Goal: Task Accomplishment & Management: Use online tool/utility

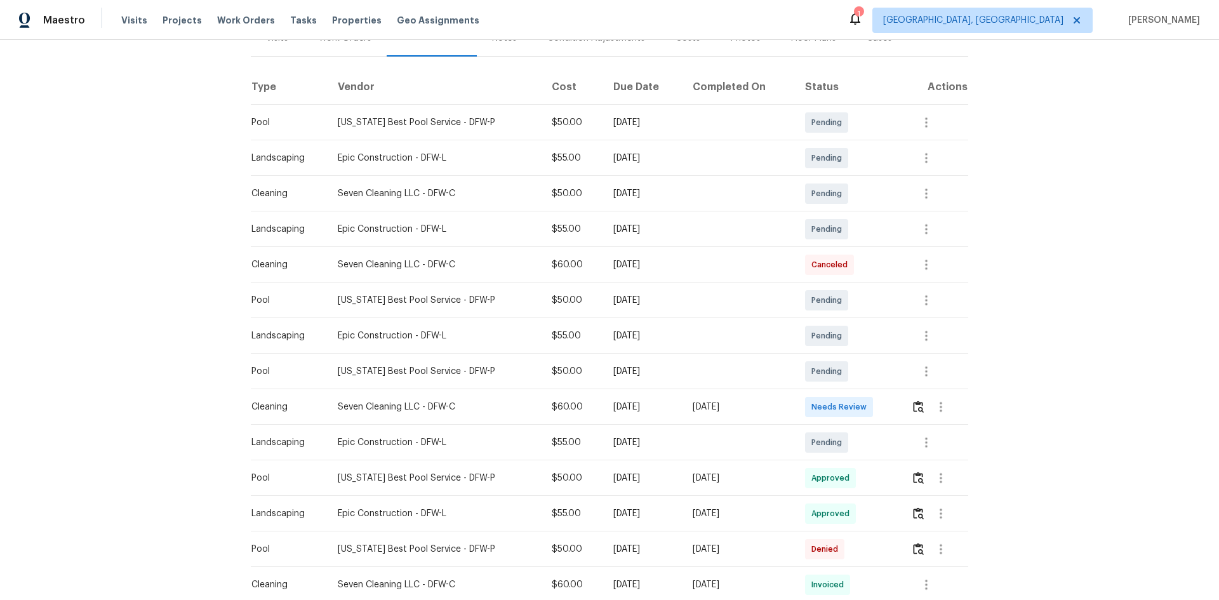
scroll to position [190, 0]
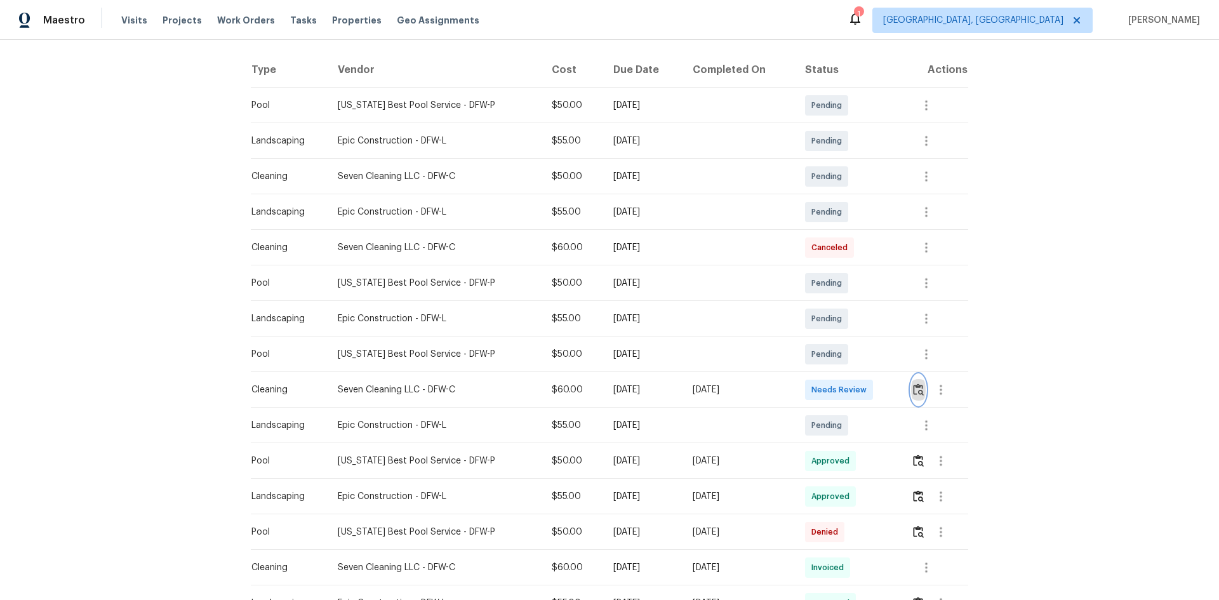
click at [913, 389] on img "button" at bounding box center [918, 390] width 11 height 12
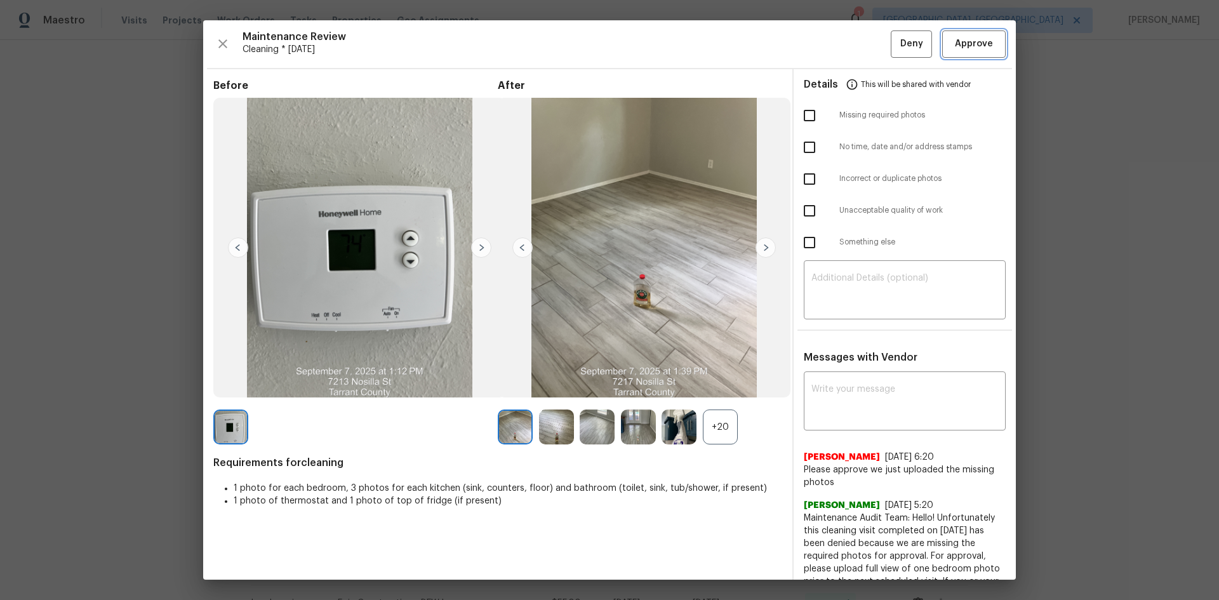
click at [959, 46] on span "Approve" at bounding box center [974, 44] width 38 height 16
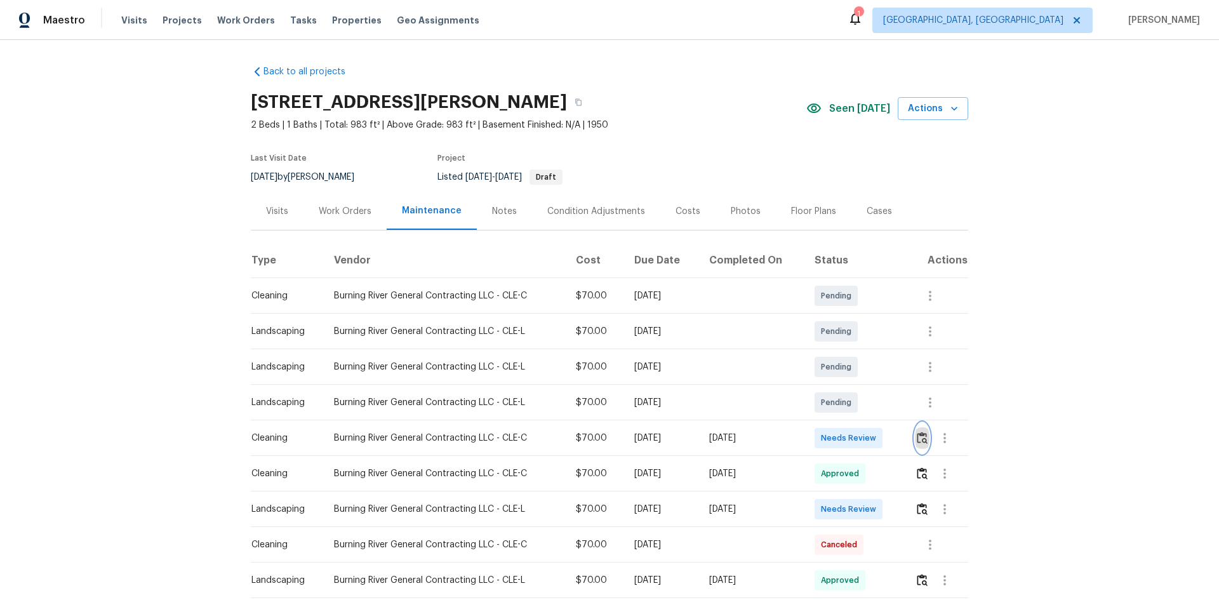
click at [918, 434] on img "button" at bounding box center [922, 438] width 11 height 12
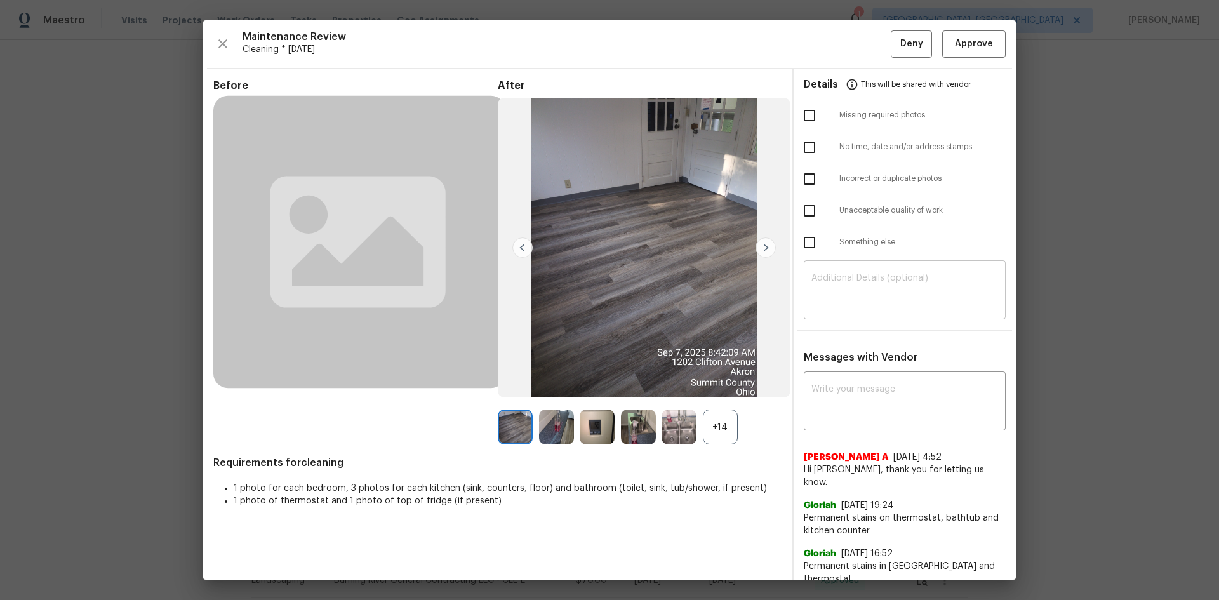
click at [838, 275] on div "​" at bounding box center [905, 292] width 202 height 56
paste textarea "Maintenance Audit Team: Hello! Unfortunately, this Cleaning visit completed on …"
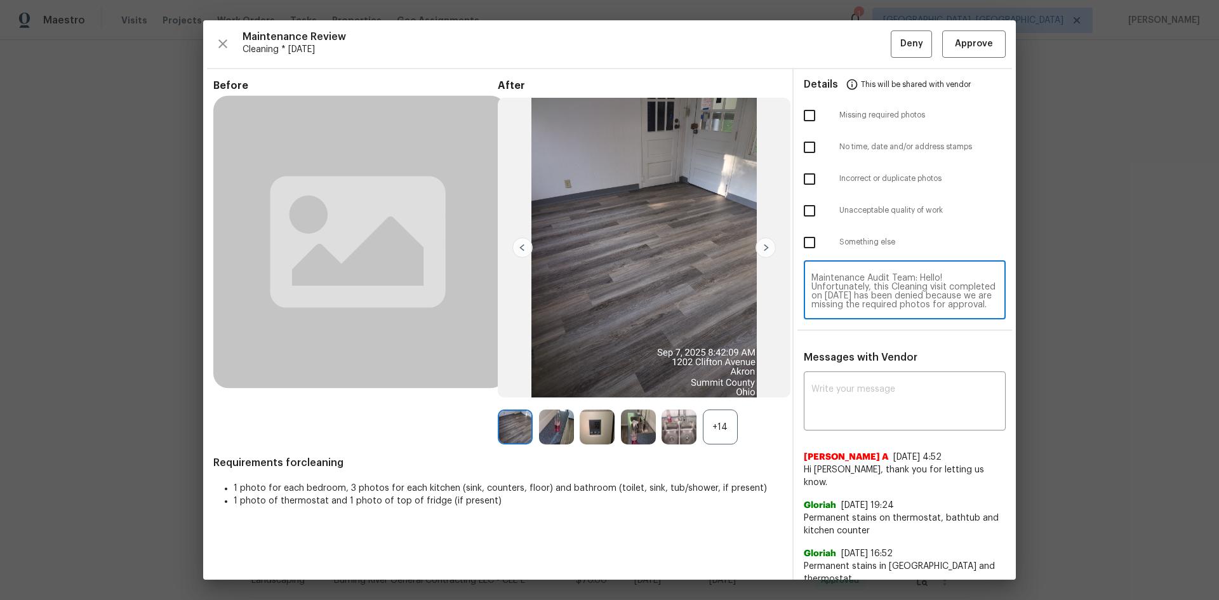
scroll to position [133, 0]
type textarea "Maintenance Audit Team: Hello! Unfortunately, this Cleaning visit completed on …"
click at [851, 390] on textarea at bounding box center [905, 403] width 187 height 36
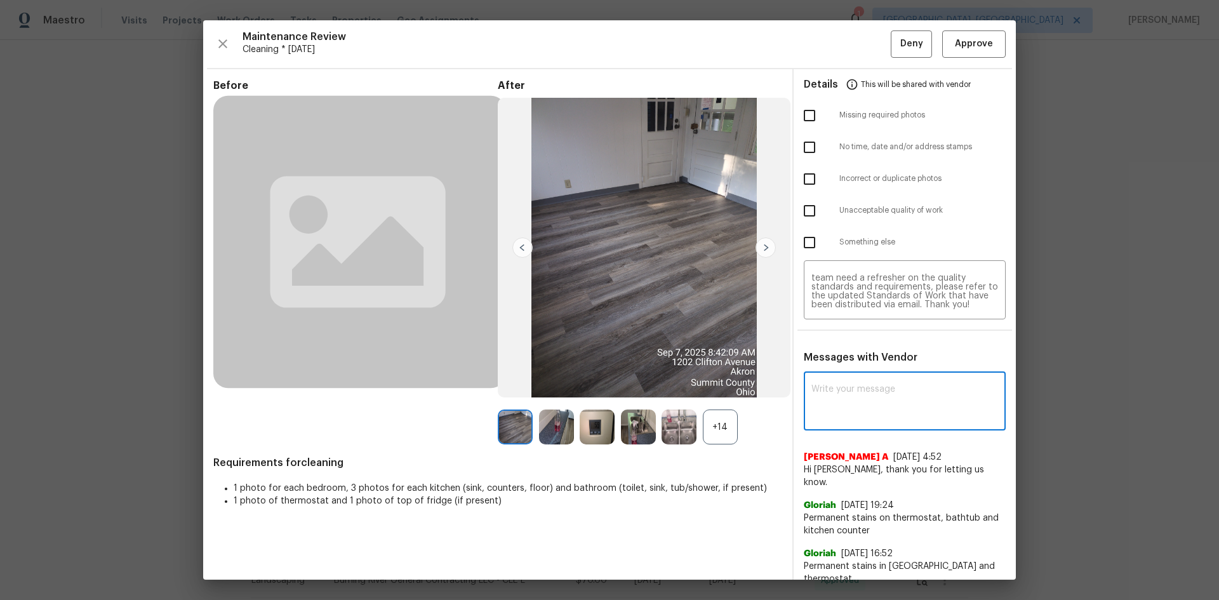
paste textarea "Maintenance Audit Team: Hello! Unfortunately, this Cleaning visit completed on …"
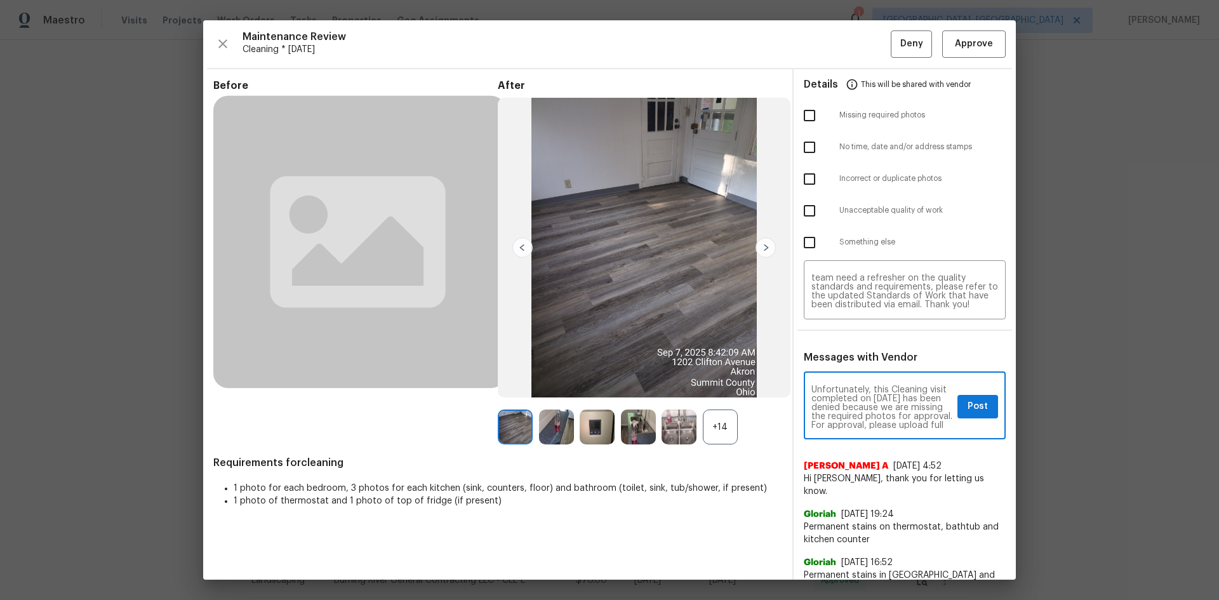
scroll to position [0, 0]
type textarea "Maintenance Audit Team: Hello! Unfortunately, this Cleaning visit completed on …"
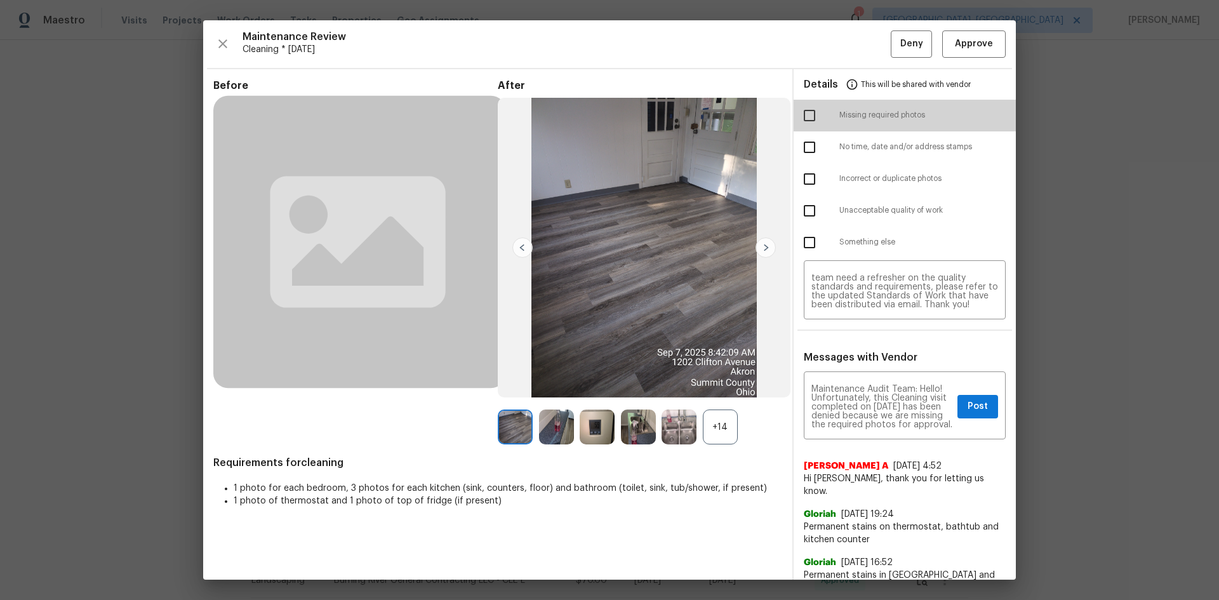
click at [810, 115] on input "checkbox" at bounding box center [809, 115] width 27 height 27
checkbox input "true"
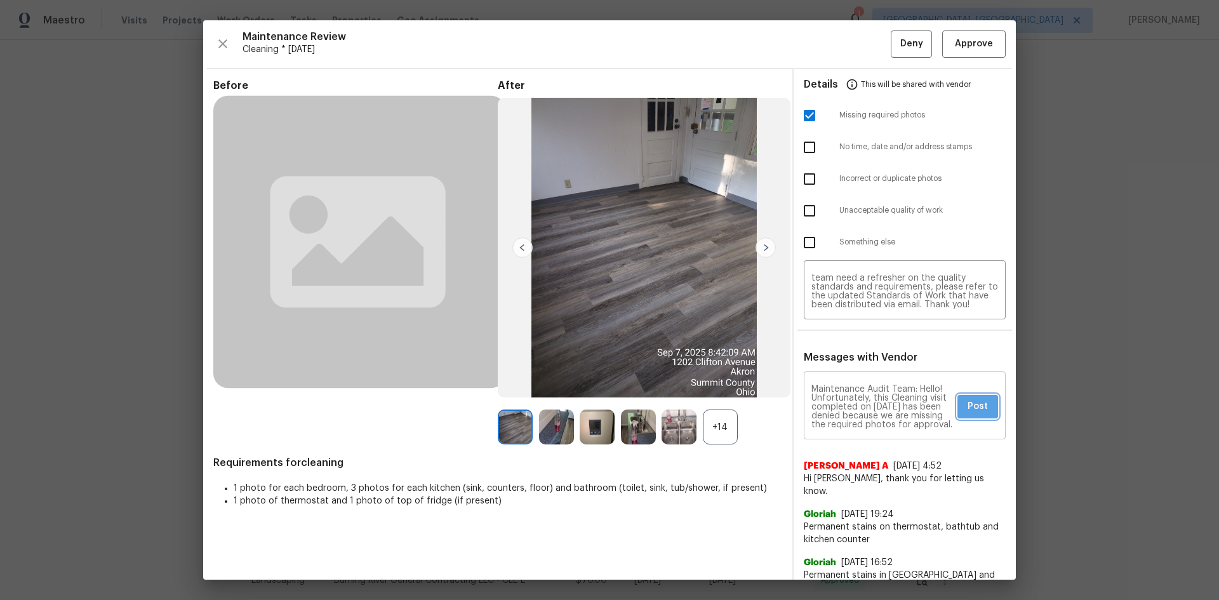
click at [975, 404] on span "Post" at bounding box center [978, 407] width 20 height 16
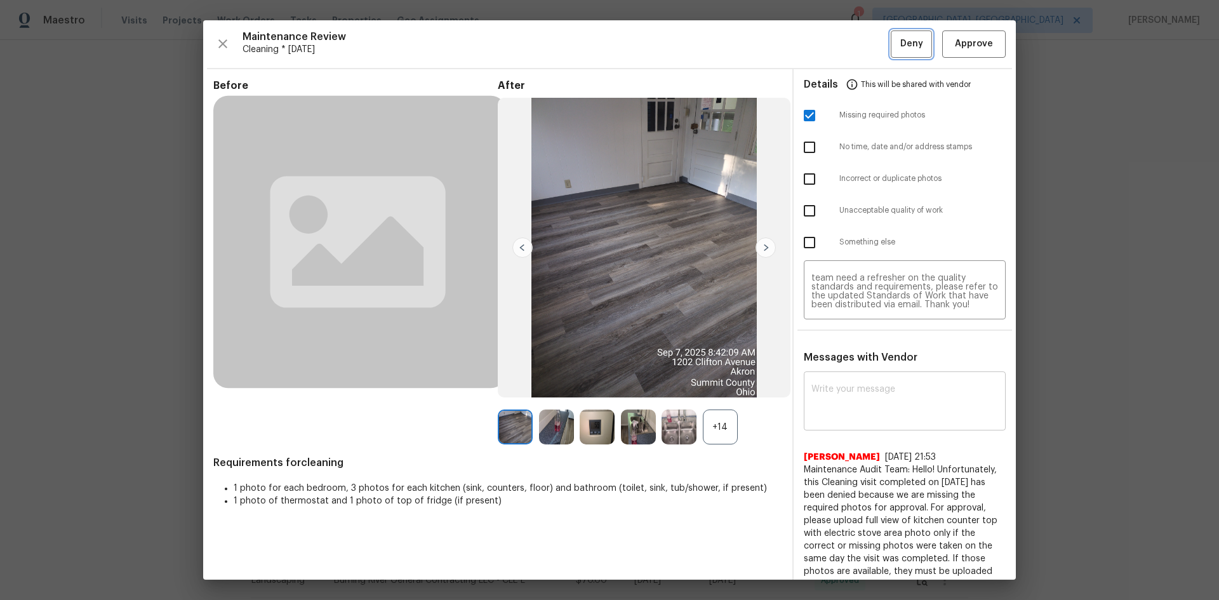
click at [901, 46] on span "Deny" at bounding box center [911, 44] width 23 height 16
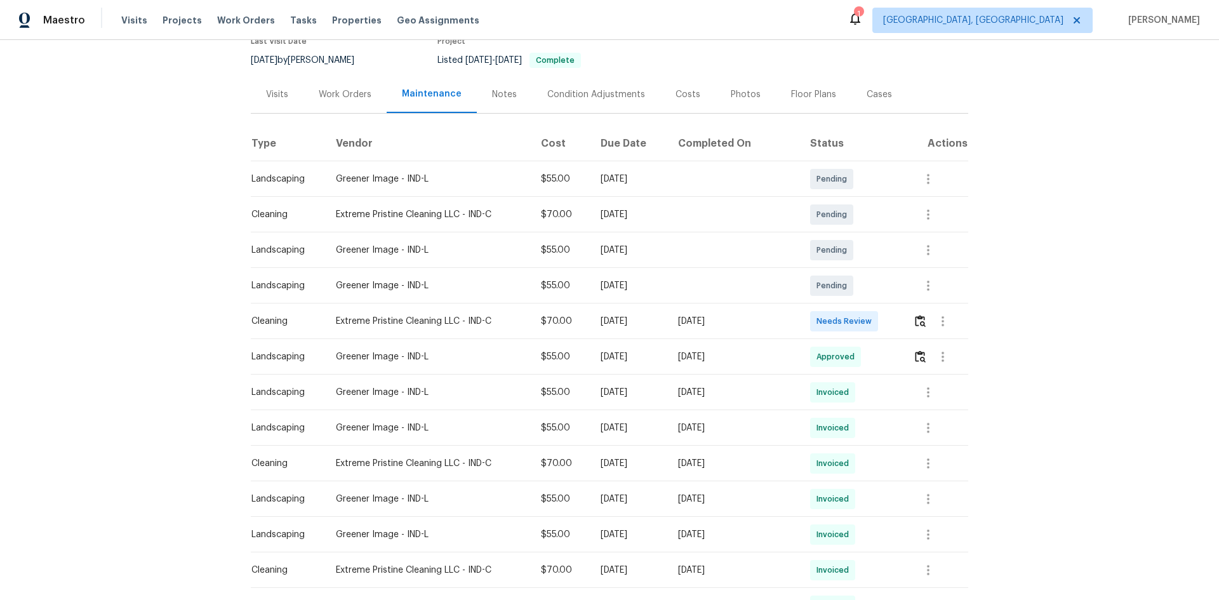
scroll to position [127, 0]
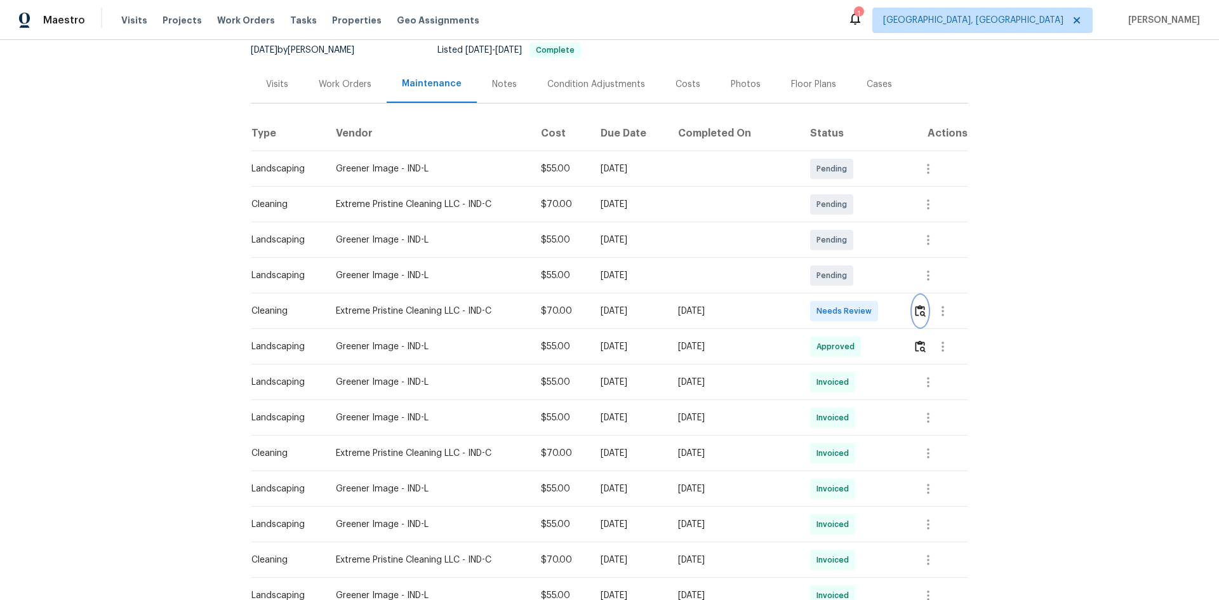
click at [916, 311] on img "button" at bounding box center [920, 311] width 11 height 12
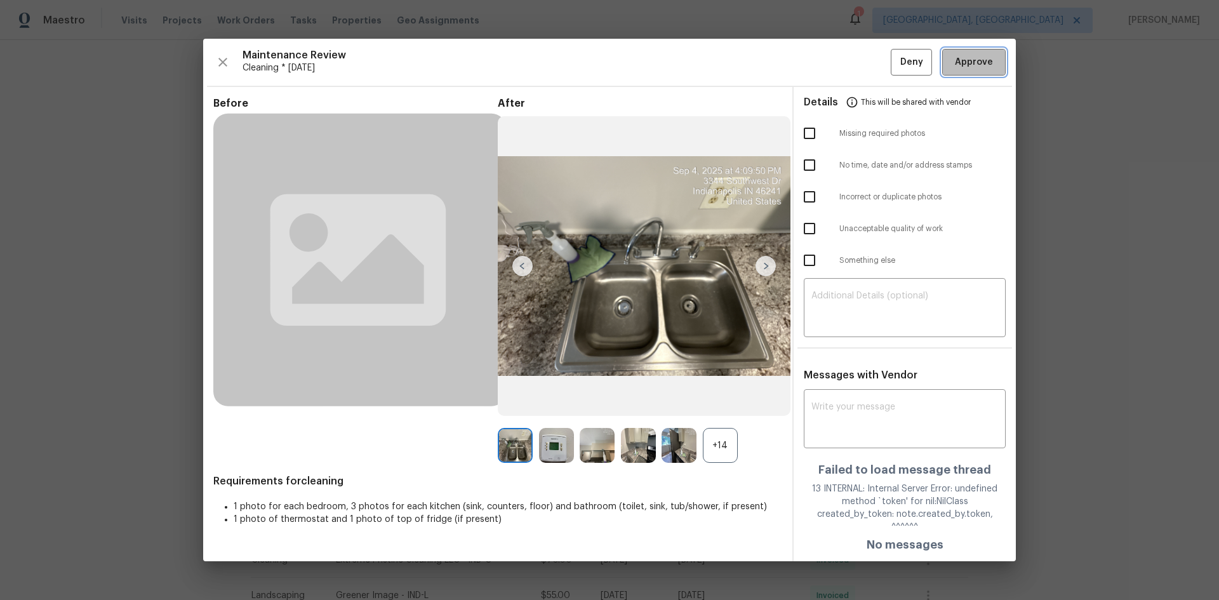
click at [972, 70] on span "Approve" at bounding box center [974, 63] width 38 height 16
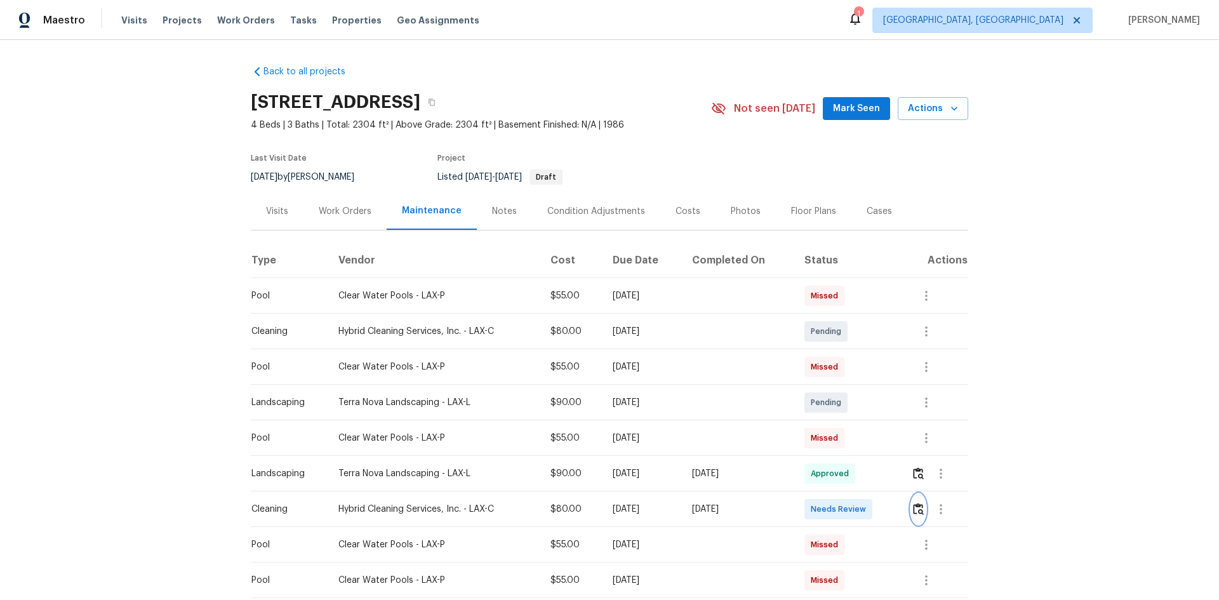
click at [919, 506] on img "button" at bounding box center [918, 509] width 11 height 12
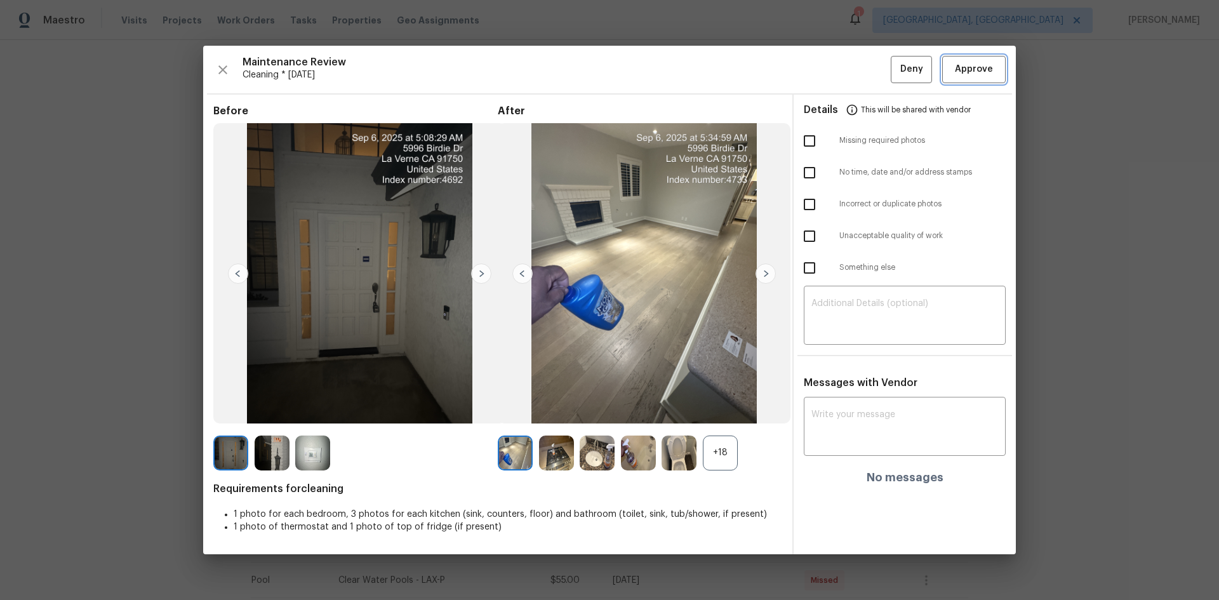
click at [977, 66] on span "Approve" at bounding box center [974, 70] width 38 height 16
